Goal: Navigation & Orientation: Find specific page/section

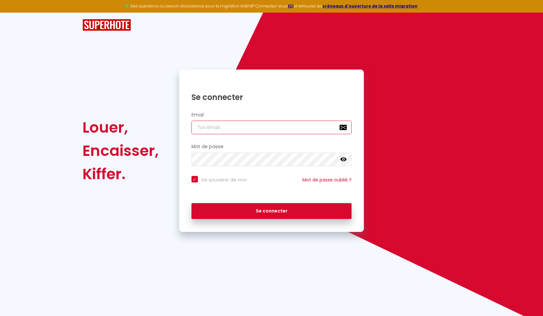
type input "[PERSON_NAME][EMAIL_ADDRESS][DOMAIN_NAME]"
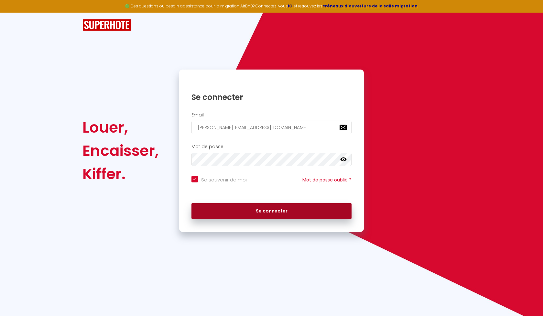
click at [252, 205] on button "Se connecter" at bounding box center [272, 211] width 160 height 16
checkbox input "true"
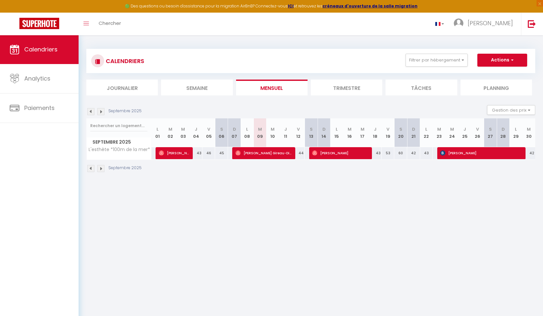
click at [336, 89] on li "Trimestre" at bounding box center [347, 88] width 72 height 16
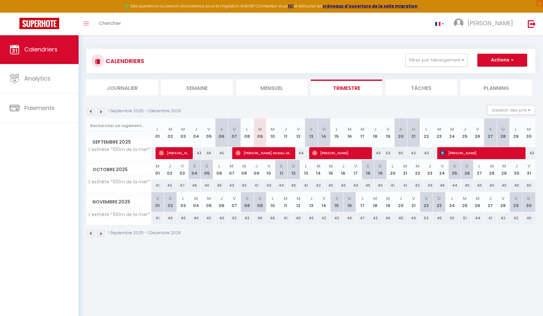
click at [103, 235] on img at bounding box center [100, 233] width 7 height 7
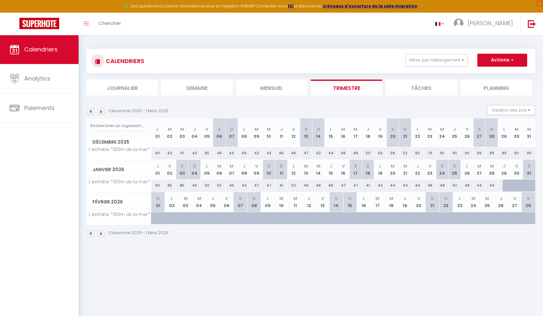
click at [91, 235] on img at bounding box center [90, 233] width 7 height 7
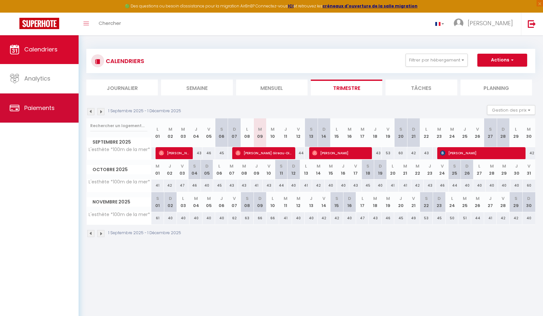
click at [62, 106] on link "Paiements" at bounding box center [39, 108] width 79 height 29
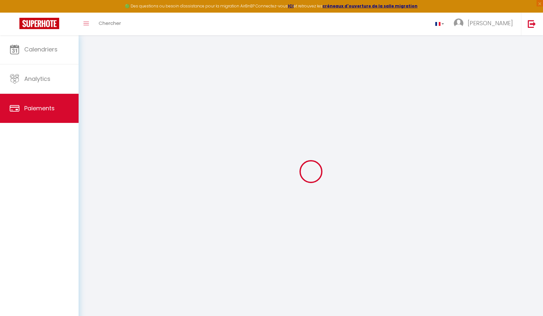
select select "2"
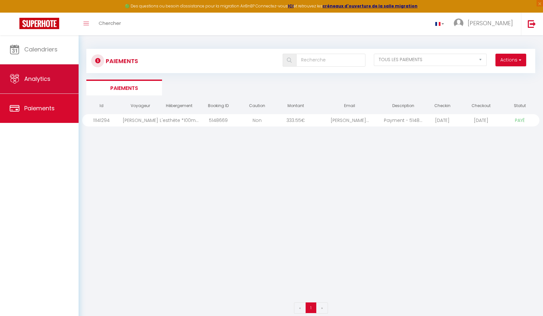
click at [53, 89] on link "Analytics" at bounding box center [39, 78] width 79 height 29
select select "2025"
select select "9"
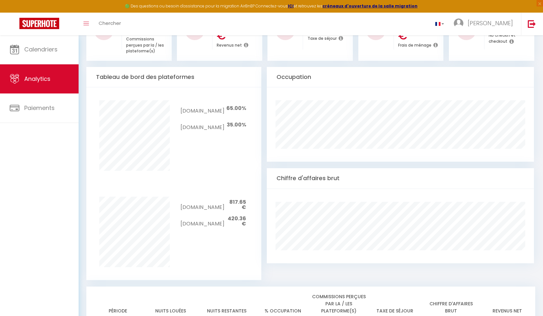
scroll to position [246, 0]
